Goal: Task Accomplishment & Management: Complete application form

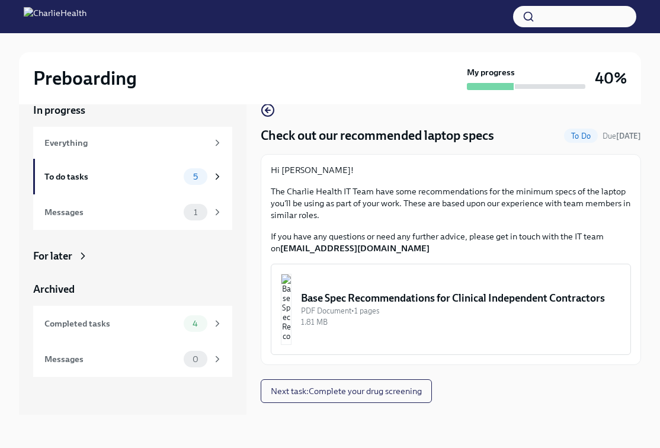
scroll to position [20, 0]
click at [341, 311] on button "Base Spec Recommendations for Clinical Independent Contractors PDF Document • 1…" at bounding box center [451, 309] width 360 height 91
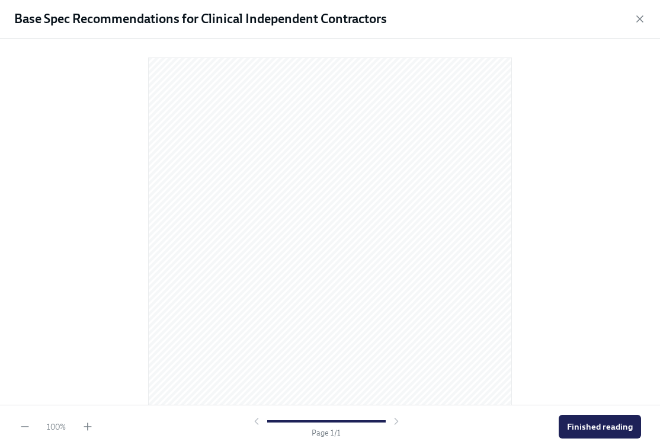
scroll to position [0, 0]
click at [641, 12] on div "Base Spec Recommendations for Clinical Independent Contractors" at bounding box center [330, 19] width 660 height 39
click at [603, 425] on span "Finished reading" at bounding box center [600, 427] width 66 height 12
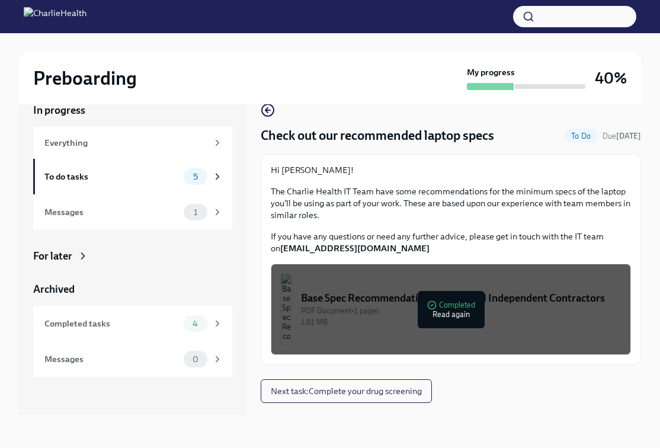
scroll to position [20, 0]
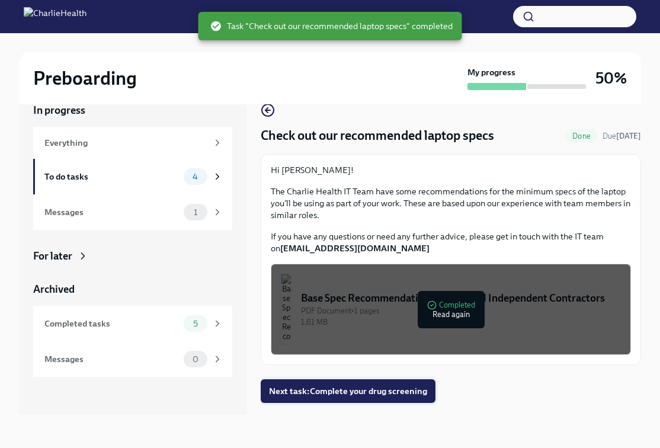
click at [392, 385] on button "Next task : Complete your drug screening" at bounding box center [348, 391] width 175 height 24
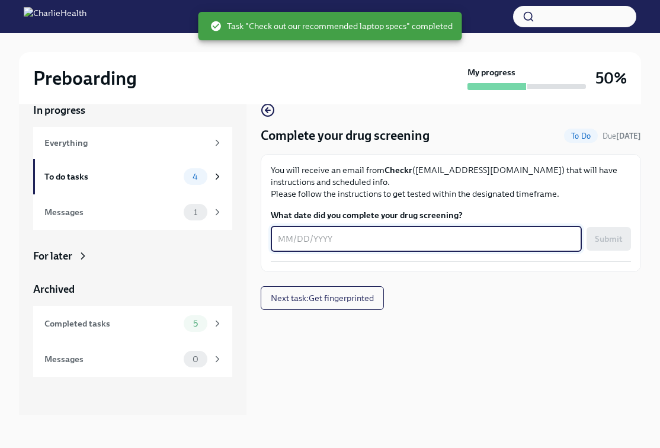
click at [308, 235] on textarea "What date did you complete your drug screening?" at bounding box center [426, 239] width 297 height 14
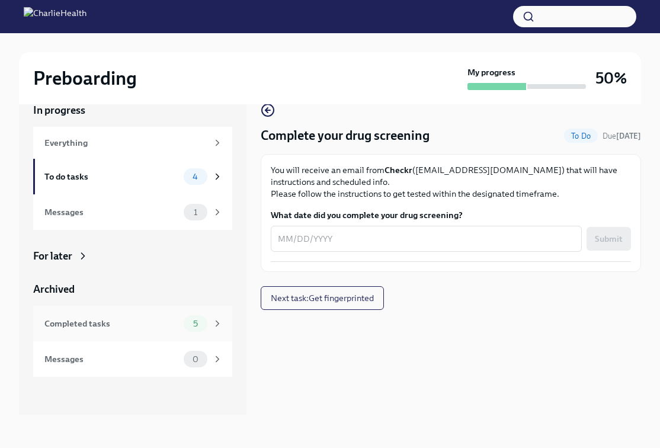
click at [114, 315] on div "Completed tasks 5" at bounding box center [132, 324] width 199 height 36
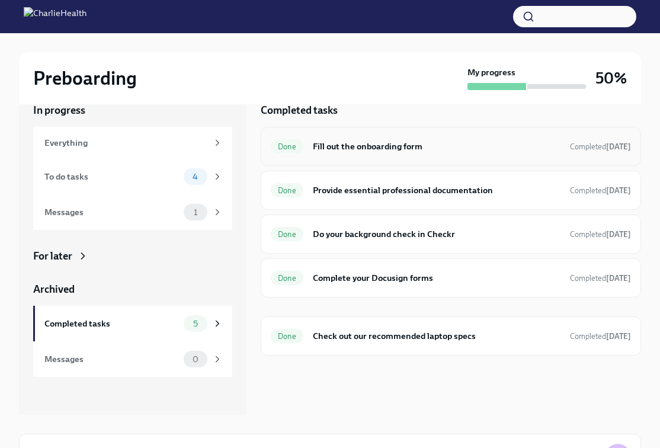
click at [471, 153] on div "Done Fill out the onboarding form Completed [DATE]" at bounding box center [451, 146] width 360 height 19
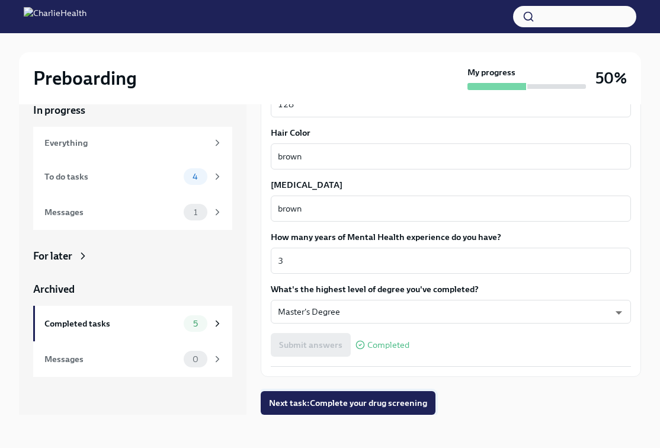
scroll to position [1038, 0]
click at [337, 412] on button "Next task : Complete your drug screening" at bounding box center [348, 403] width 175 height 24
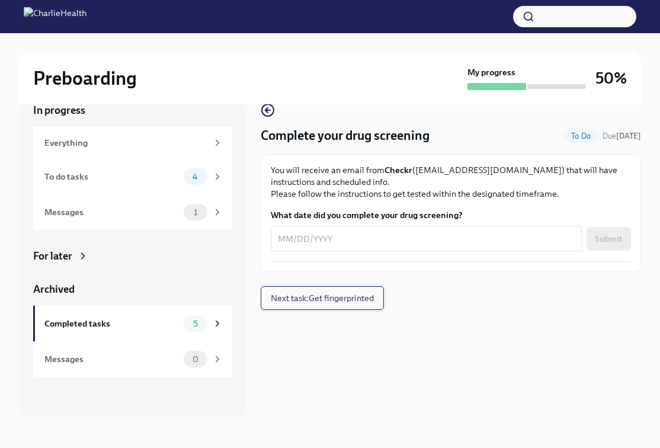
click at [350, 306] on button "Next task : Get fingerprinted" at bounding box center [322, 298] width 123 height 24
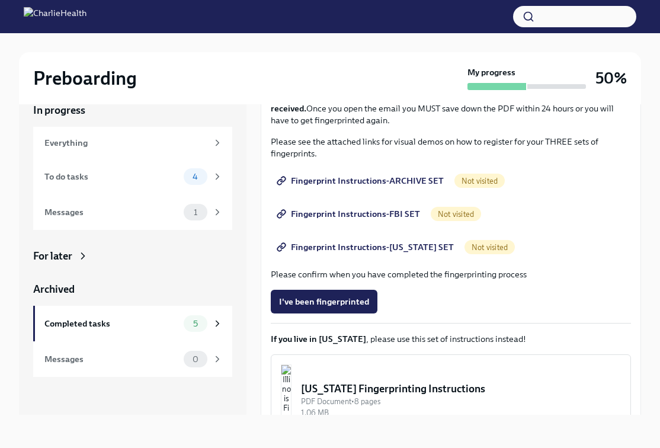
scroll to position [119, 0]
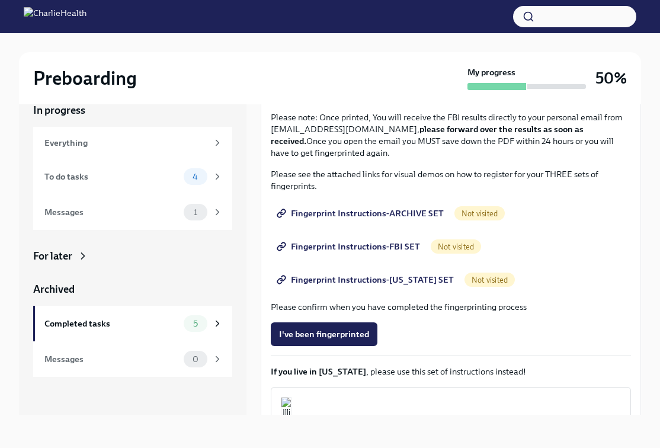
click at [420, 210] on span "Fingerprint Instructions-ARCHIVE SET" at bounding box center [361, 213] width 165 height 12
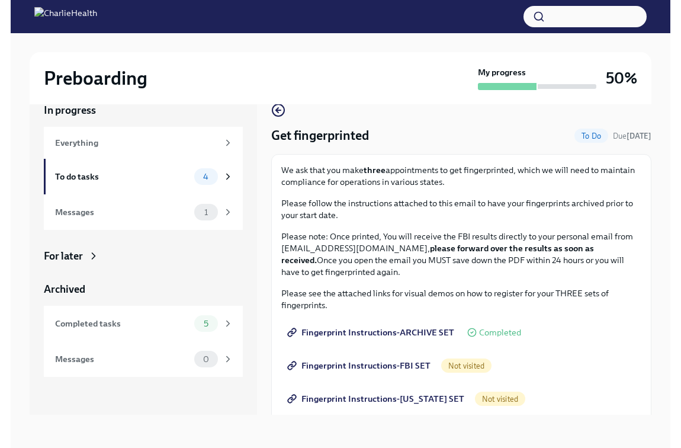
scroll to position [0, 0]
